Goal: Find specific page/section: Find specific page/section

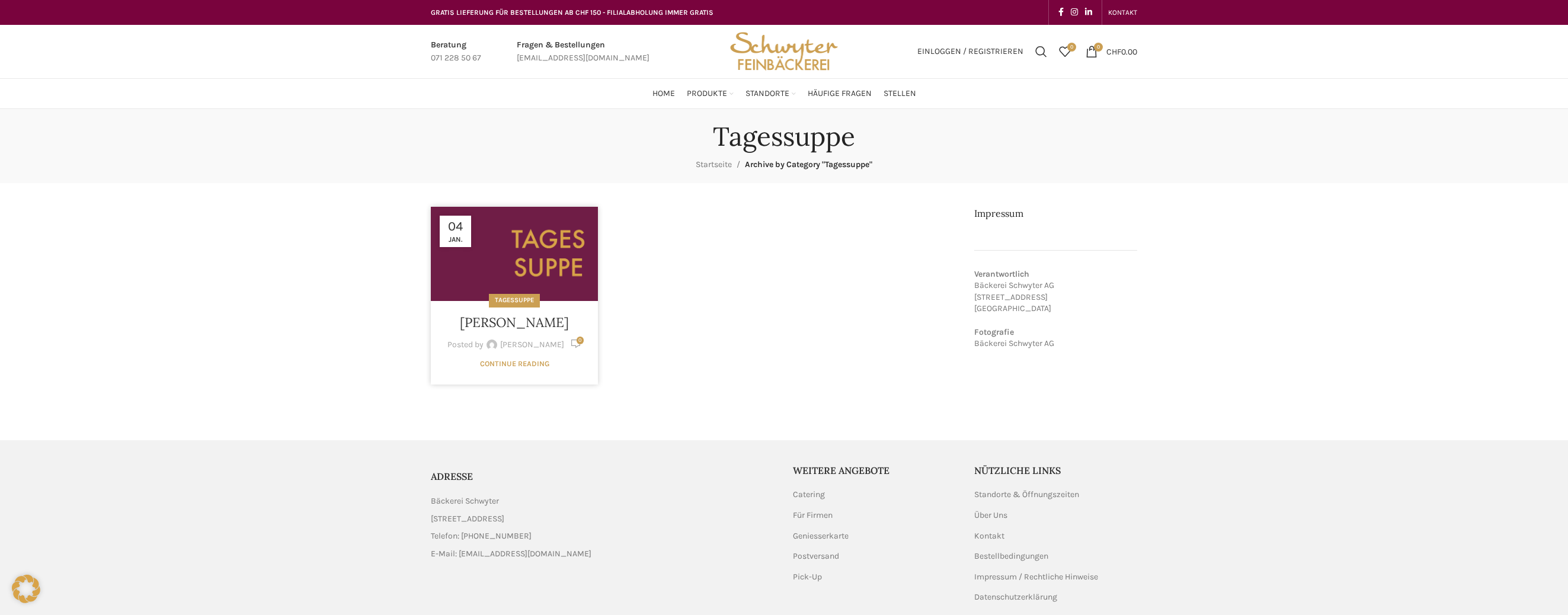
click at [533, 293] on link at bounding box center [514, 254] width 167 height 95
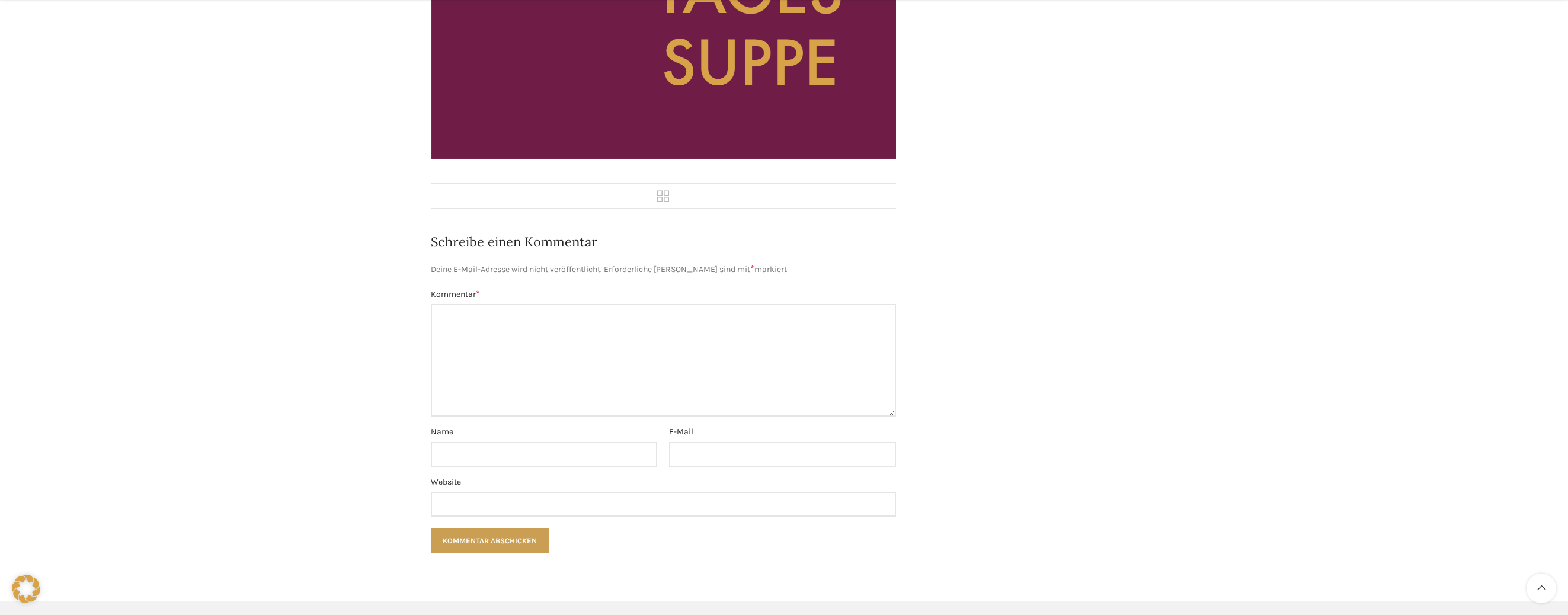
scroll to position [415, 0]
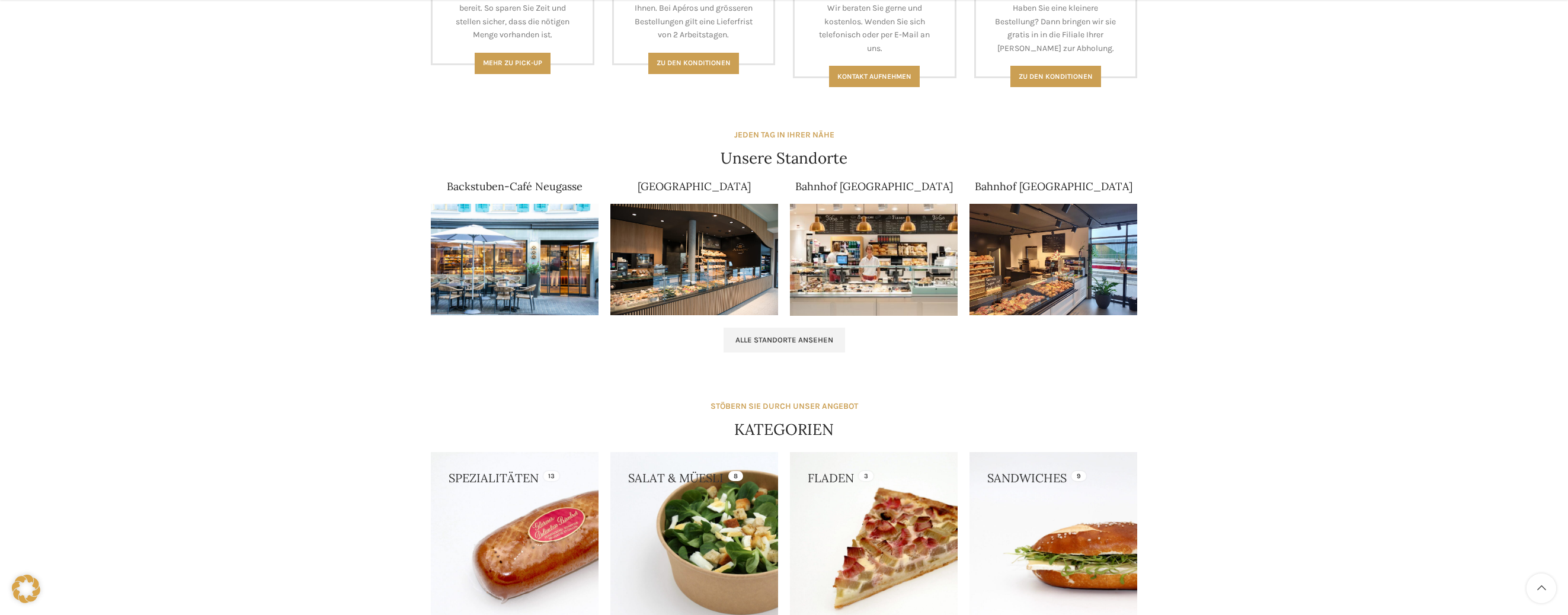
scroll to position [652, 0]
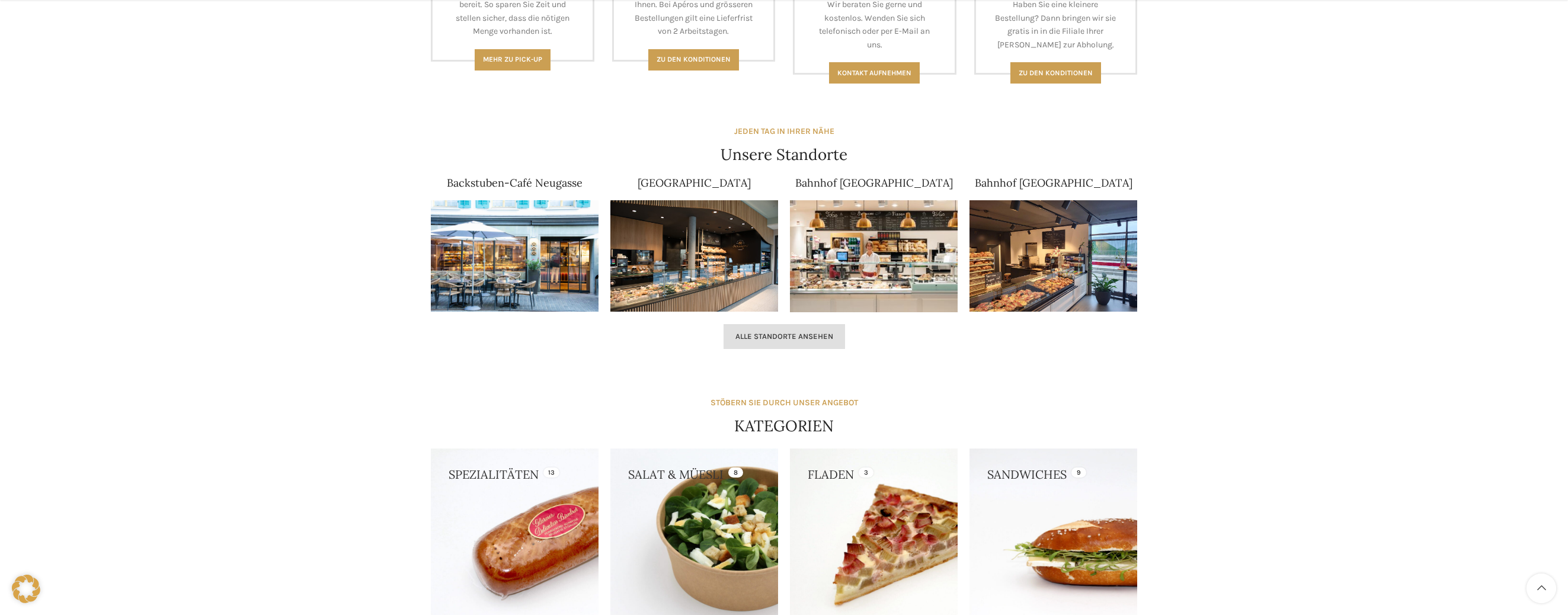
click at [807, 344] on link "Alle Standorte ansehen" at bounding box center [784, 336] width 122 height 25
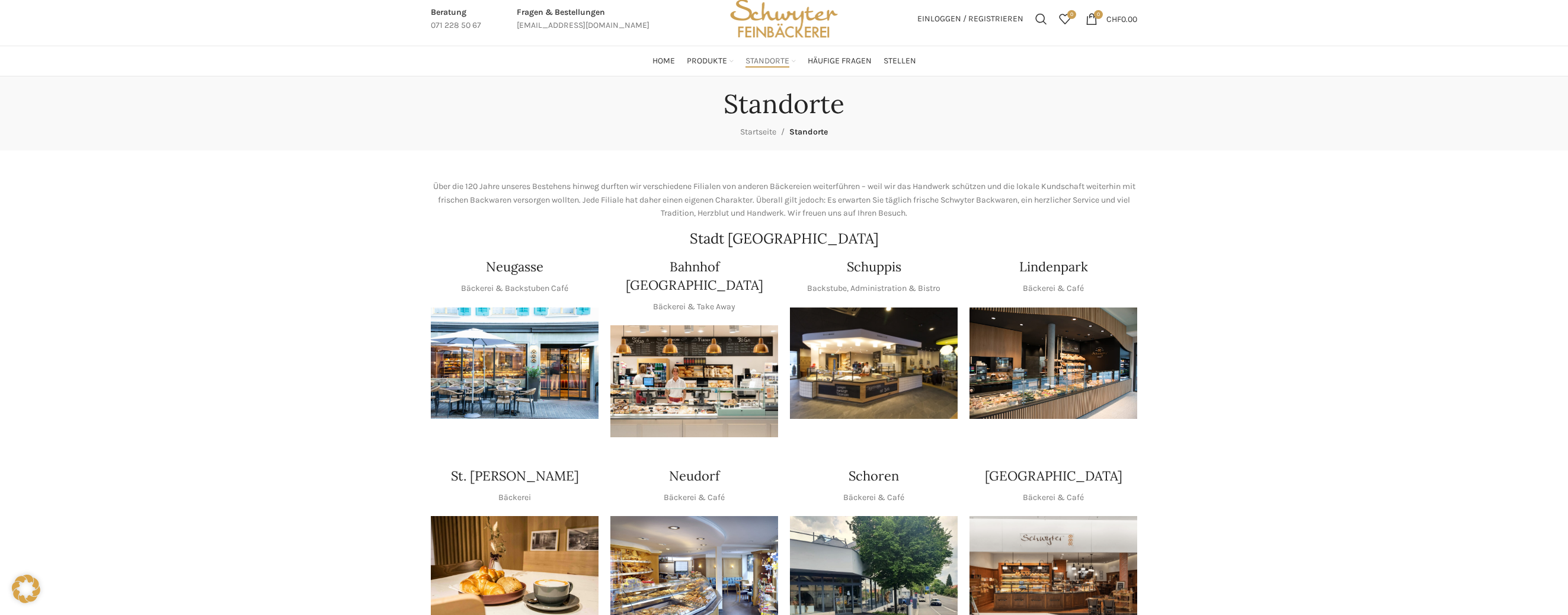
scroll to position [118, 0]
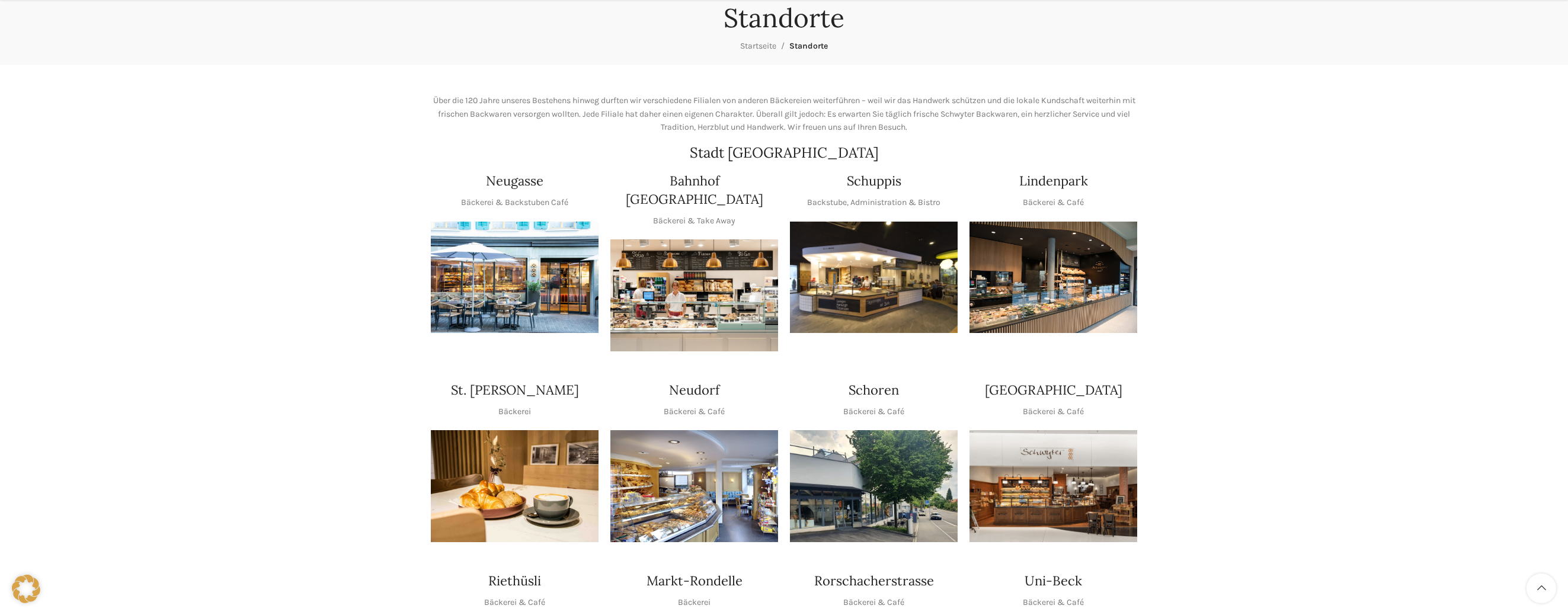
click at [692, 461] on img "1 / 1" at bounding box center [694, 486] width 168 height 112
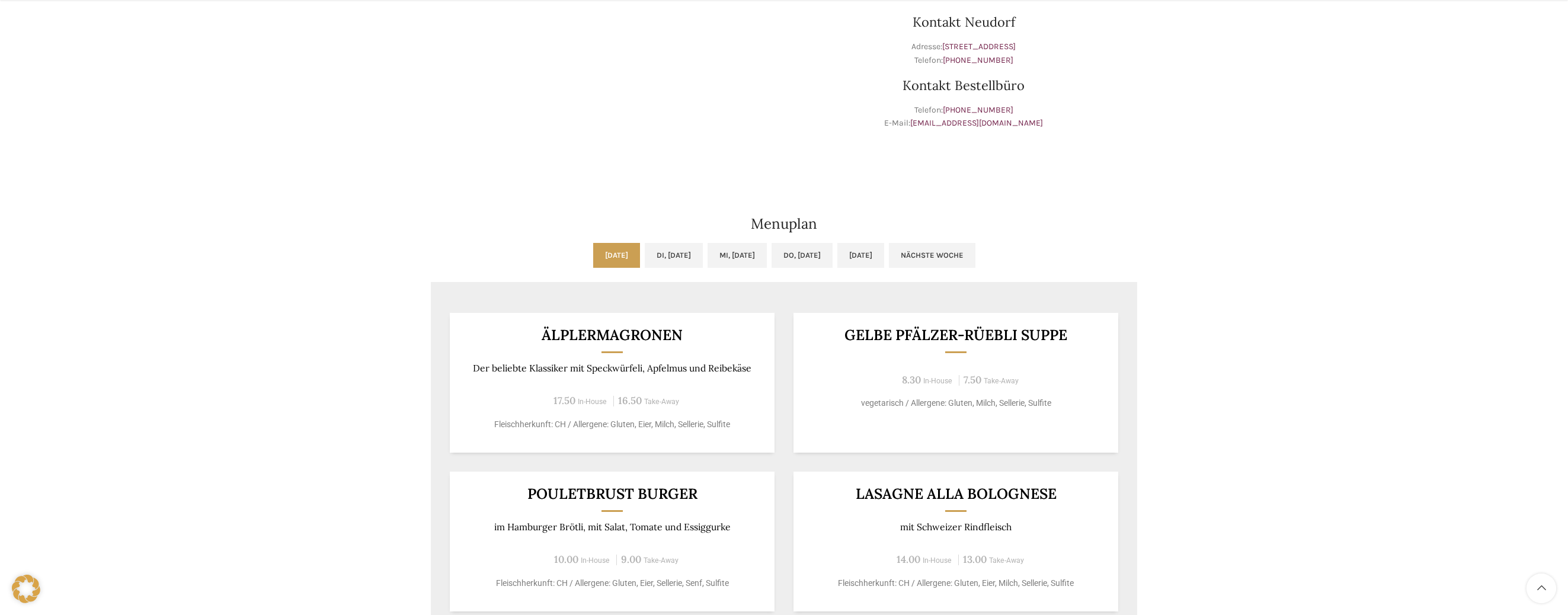
scroll to position [533, 0]
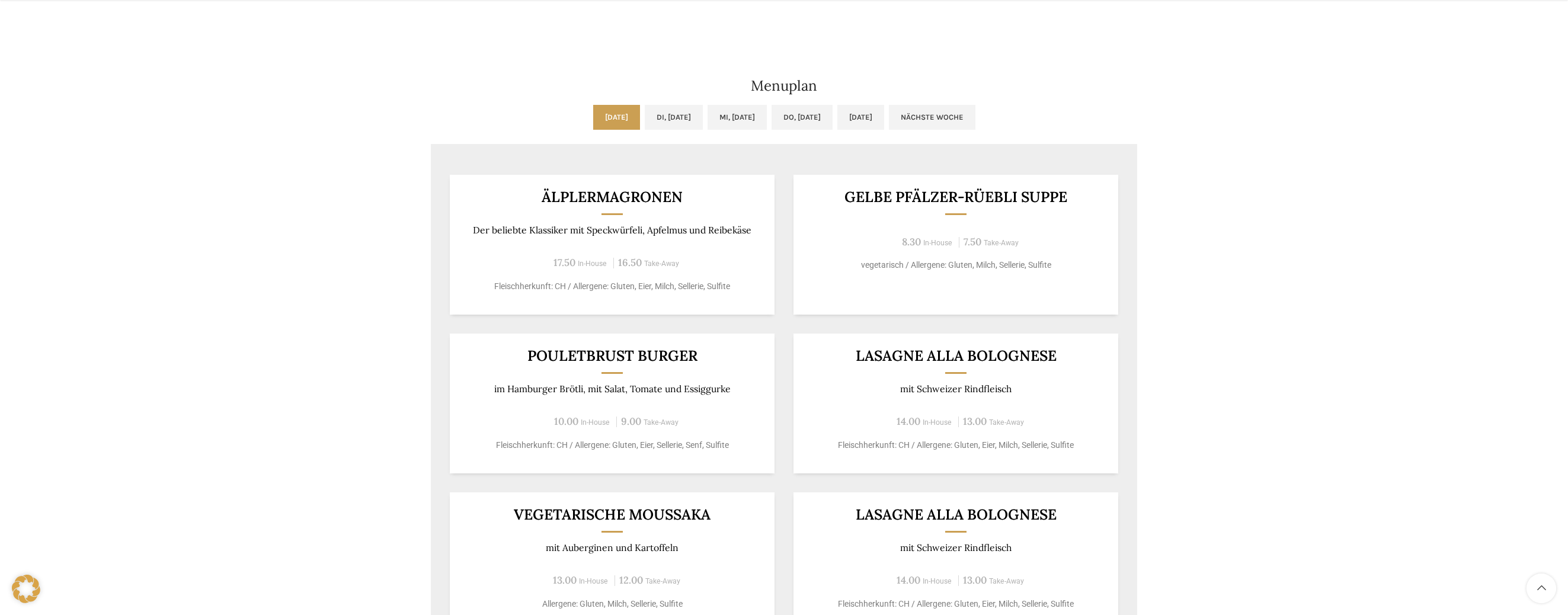
click at [655, 131] on ul "Mo, 15.09.2025 Di, 16.09.2025 Mi, 17.09.2025 Do, 18.09.2025 Fr, 19.09.2025 Näch…" at bounding box center [784, 124] width 706 height 39
click at [657, 124] on link "Di, 16.09.2025" at bounding box center [673, 117] width 58 height 25
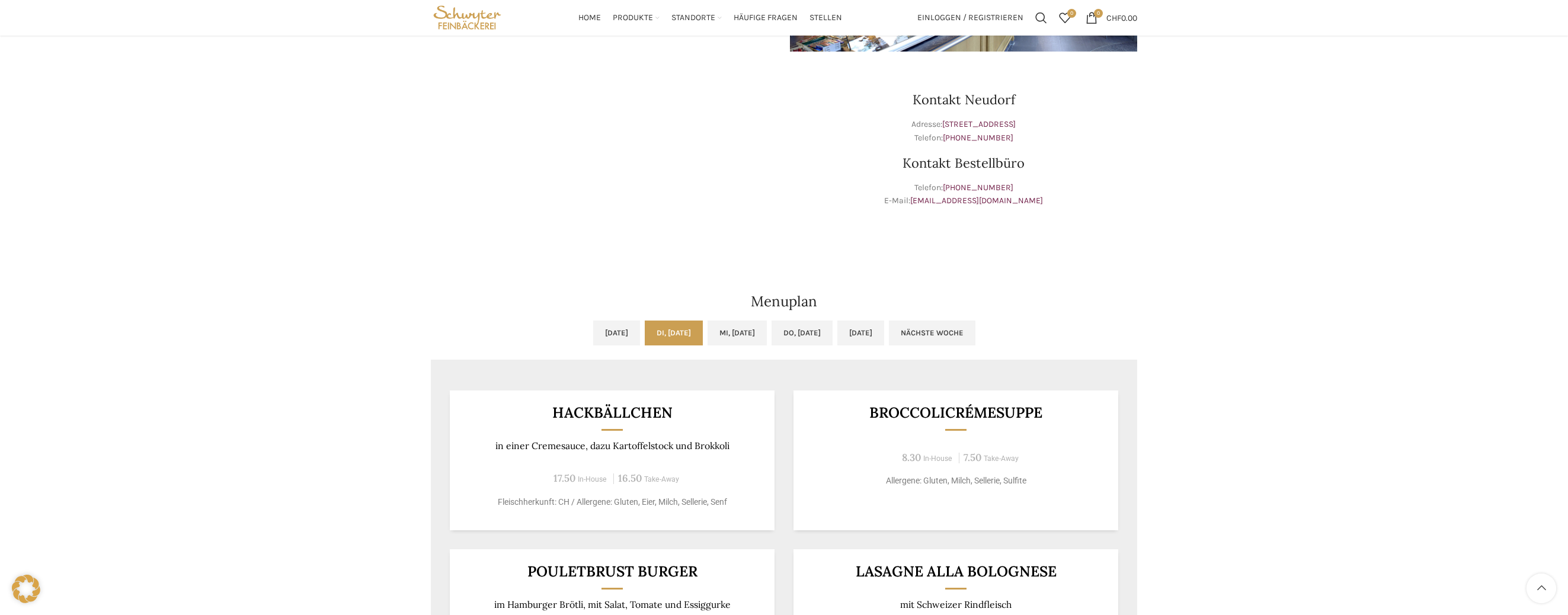
scroll to position [314, 0]
